Goal: Task Accomplishment & Management: Complete application form

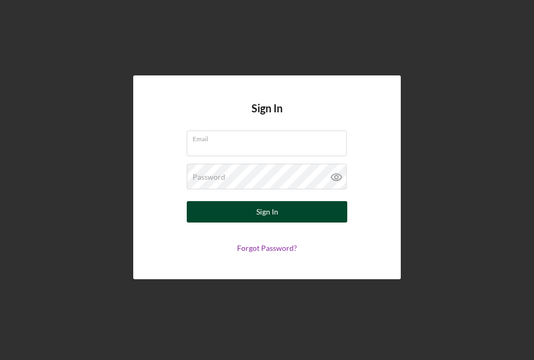
type input "[EMAIL_ADDRESS][DOMAIN_NAME]"
click at [247, 209] on button "Sign In" at bounding box center [267, 211] width 161 height 21
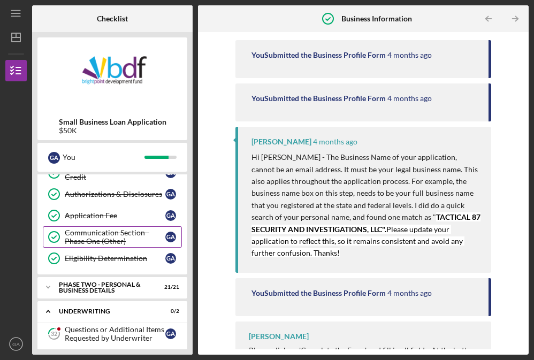
scroll to position [260, 0]
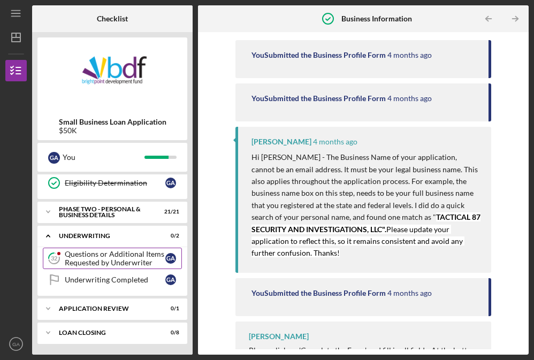
click at [121, 255] on div "Questions or Additional Items Requested by Underwriter" at bounding box center [115, 258] width 101 height 17
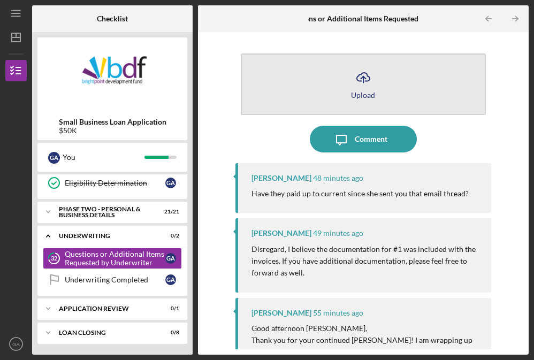
click at [361, 96] on div "Upload" at bounding box center [363, 95] width 24 height 8
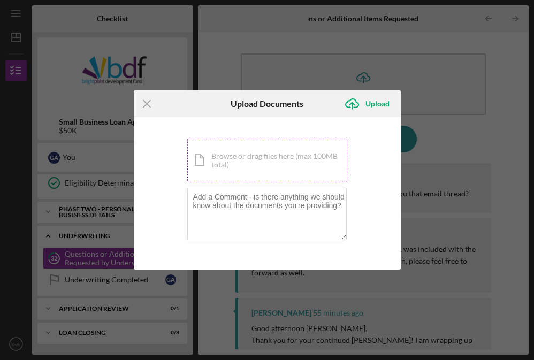
click at [249, 156] on div "Icon/Document Browse or drag files here (max 100MB total) Tap to choose files o…" at bounding box center [267, 161] width 160 height 44
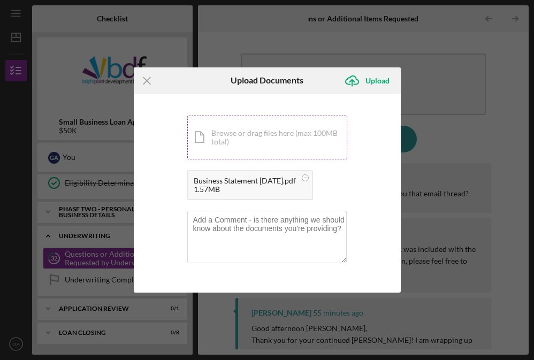
click at [236, 139] on div "Icon/Document Browse or drag files here (max 100MB total) Tap to choose files o…" at bounding box center [267, 138] width 160 height 44
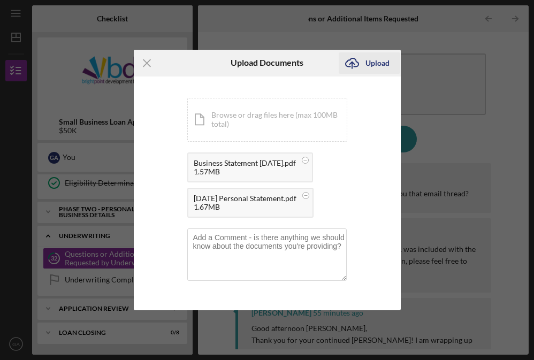
click at [379, 65] on div "Upload" at bounding box center [377, 62] width 24 height 21
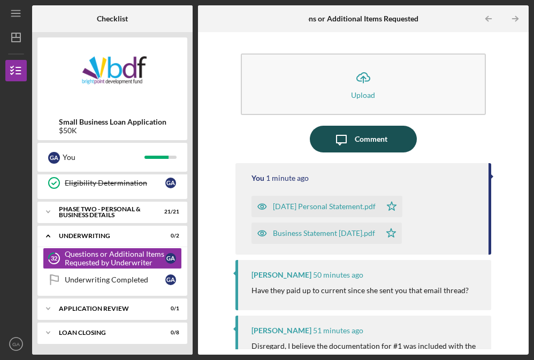
click at [349, 140] on icon "Icon/Message" at bounding box center [341, 139] width 27 height 27
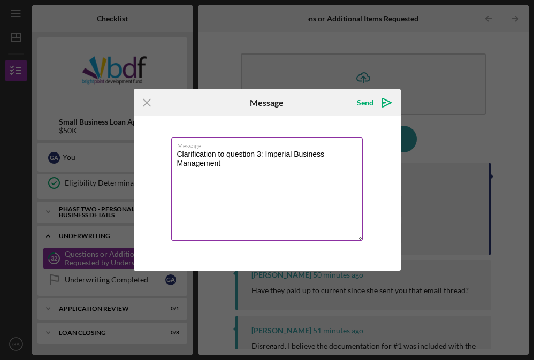
click at [222, 164] on textarea "Clarification to question 3: Imperial Business Management" at bounding box center [267, 189] width 192 height 103
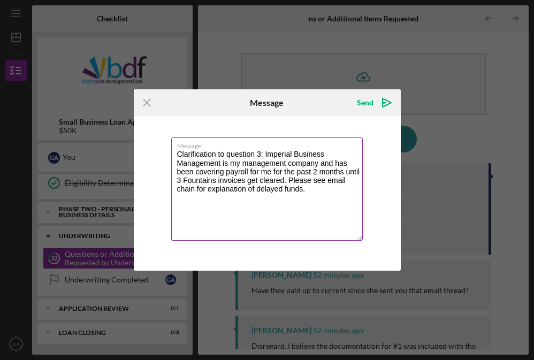
click at [311, 188] on textarea "Clarification to question 3: Imperial Business Management is my management comp…" at bounding box center [267, 189] width 192 height 103
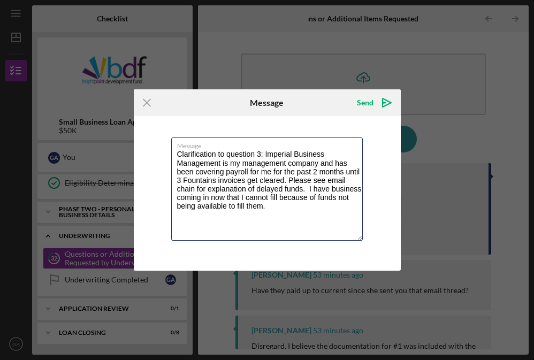
type textarea "Clarification to question 3: Imperial Business Management is my management comp…"
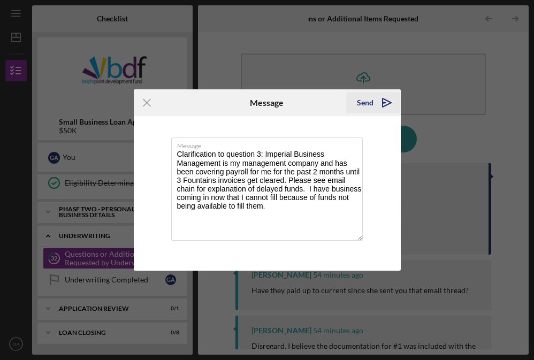
click at [384, 101] on icon "Icon/icon-invite-send" at bounding box center [386, 102] width 27 height 27
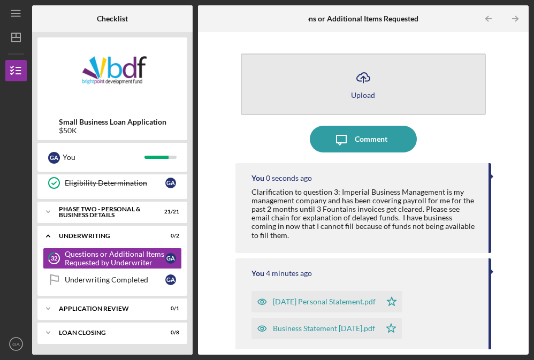
click at [365, 92] on div "Upload" at bounding box center [363, 95] width 24 height 8
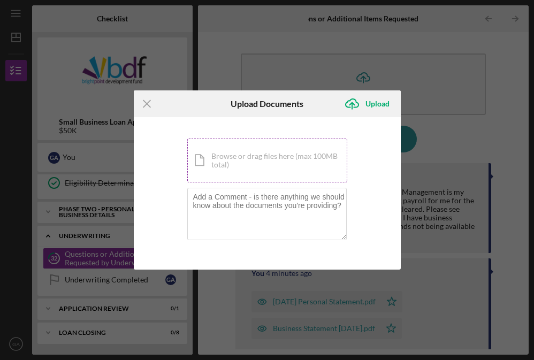
click at [235, 167] on div "Icon/Document Browse or drag files here (max 100MB total) Tap to choose files o…" at bounding box center [267, 161] width 160 height 44
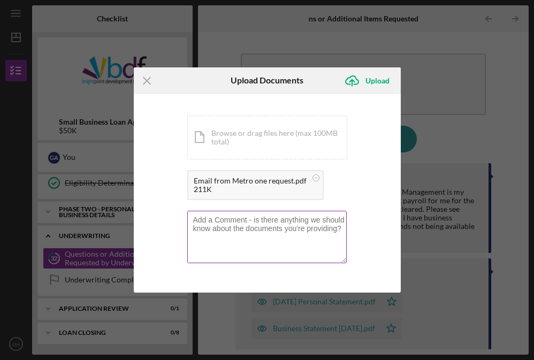
click at [227, 228] on textarea at bounding box center [266, 237] width 159 height 52
click at [232, 241] on textarea "This is the email for a request that I cannot fill because of fund not availabl…" at bounding box center [266, 237] width 159 height 52
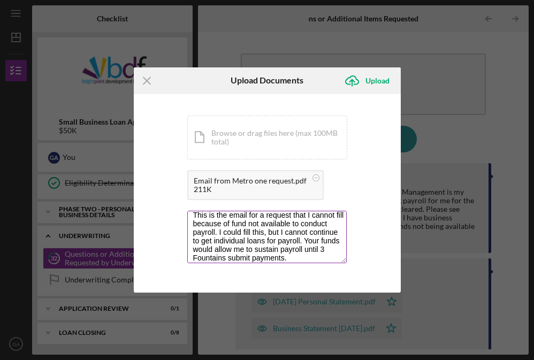
scroll to position [9, 0]
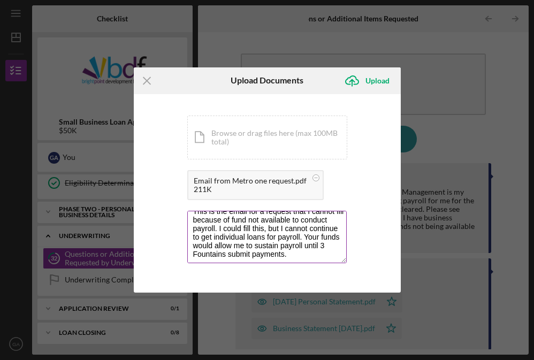
click at [320, 253] on textarea "This is the email for a request that I cannot fill because of fund not availabl…" at bounding box center [266, 237] width 159 height 52
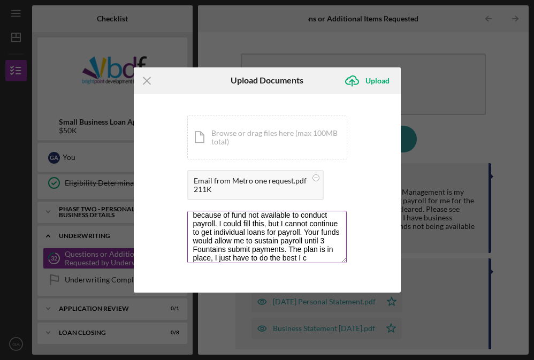
scroll to position [22, 0]
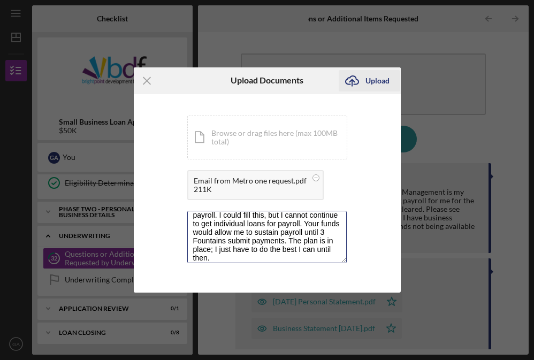
type textarea "This is the email for a request that I cannot fill because of fund not availabl…"
click at [374, 82] on div "Upload" at bounding box center [377, 80] width 24 height 21
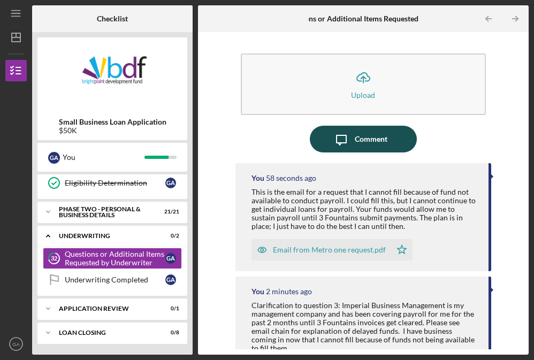
click at [359, 138] on div "Comment" at bounding box center [371, 139] width 33 height 27
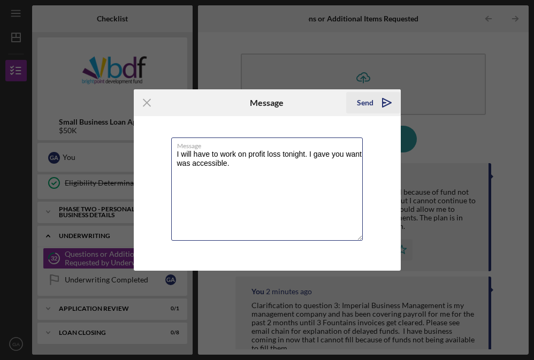
type textarea "I will have to work on profit loss tonight. I gave you want was accessible."
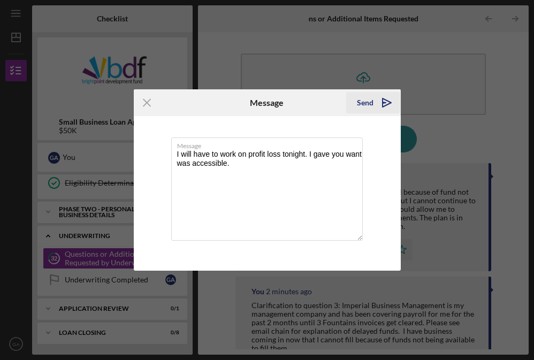
click at [368, 106] on div "Send" at bounding box center [365, 102] width 17 height 21
